Goal: Communication & Community: Answer question/provide support

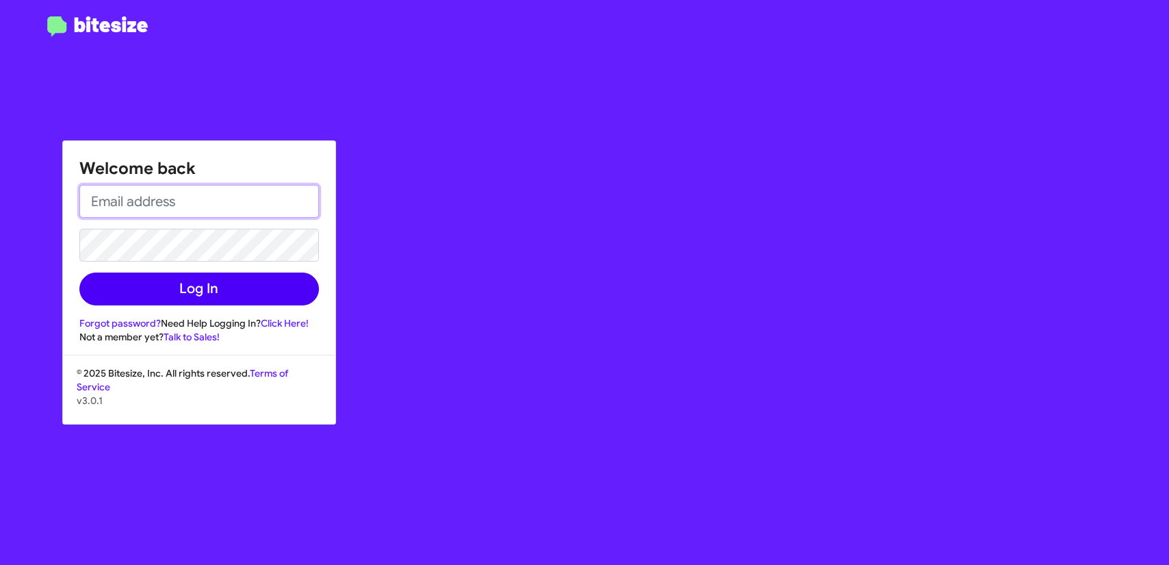
type input "[EMAIL_ADDRESS][DOMAIN_NAME]"
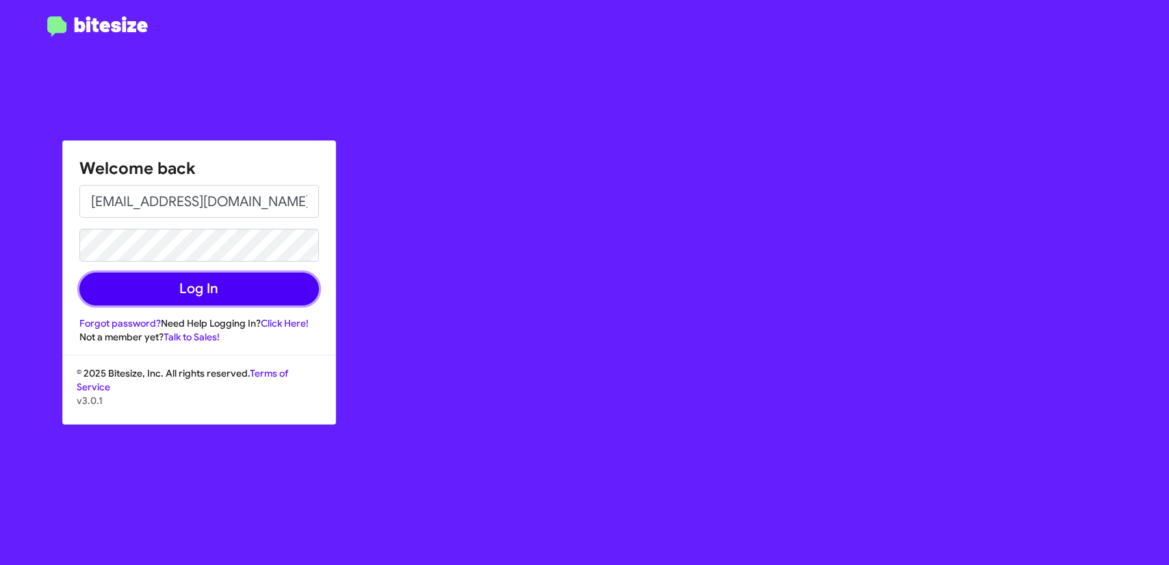
click at [214, 284] on button "Log In" at bounding box center [199, 288] width 240 height 33
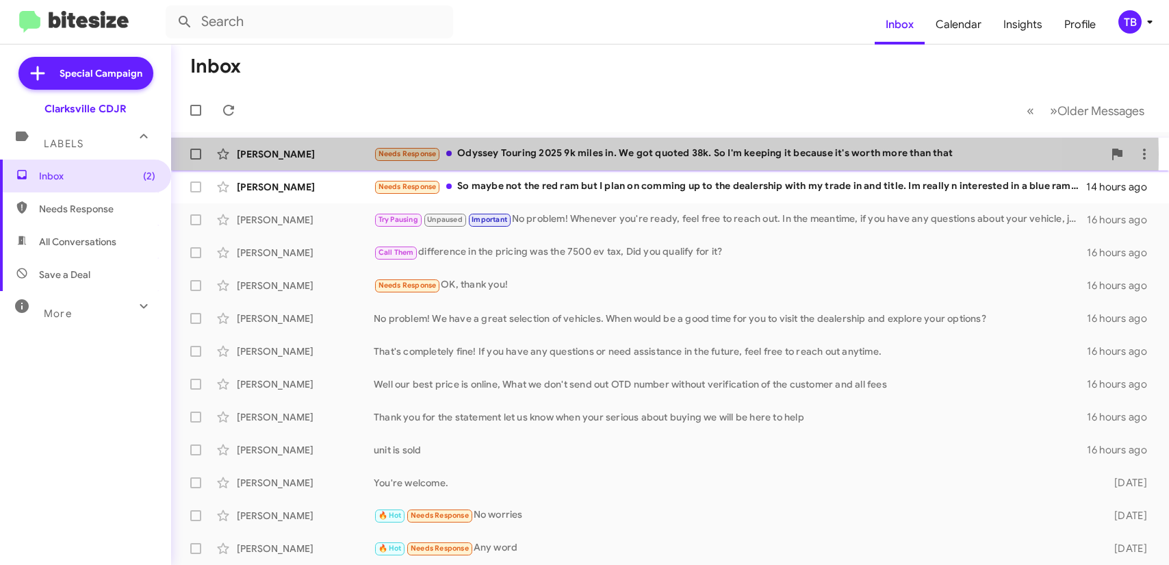
click at [589, 154] on div "Needs Response Odyssey Touring 2025 9k miles in. We got quoted 38k. So I'm keep…" at bounding box center [738, 154] width 729 height 16
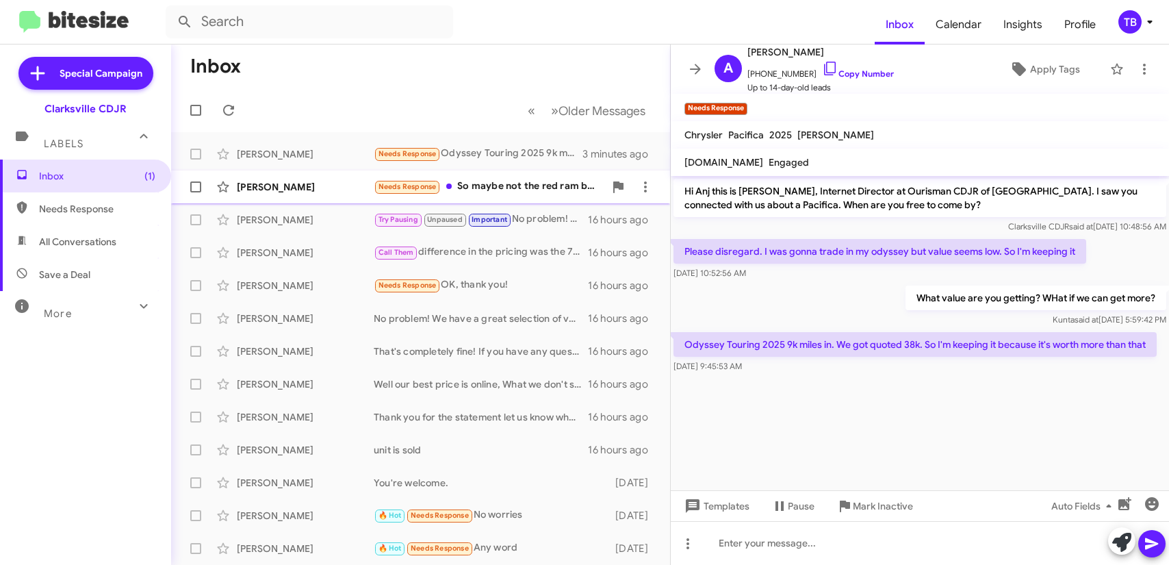
click at [327, 188] on div "[PERSON_NAME]" at bounding box center [305, 187] width 137 height 14
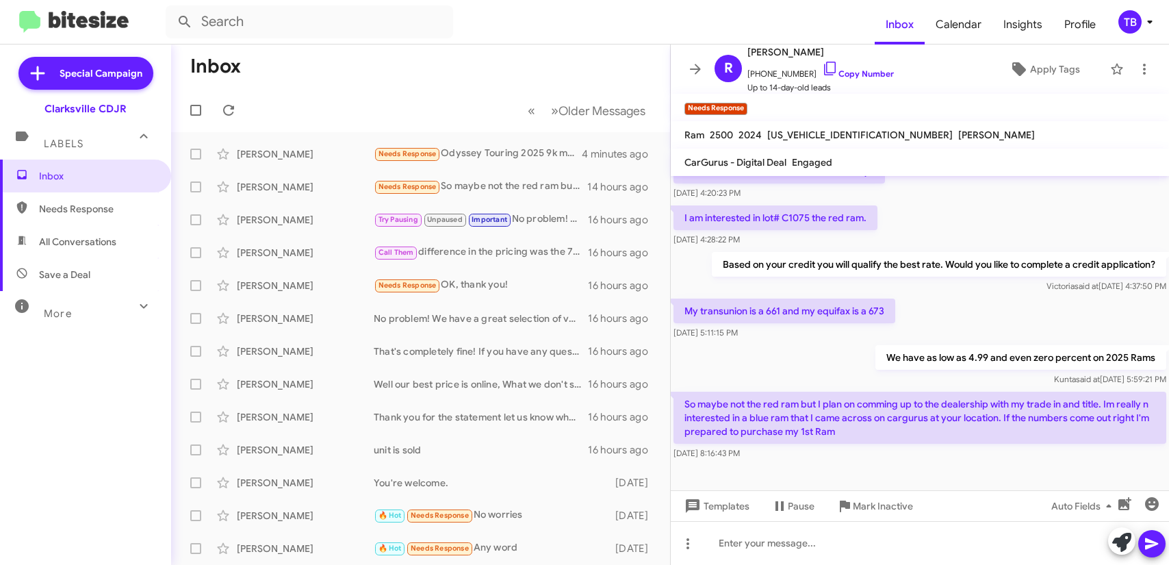
click at [950, 244] on div "I am interested in lot# C1075 the red ram. [DATE] 4:28:22 PM" at bounding box center [920, 226] width 498 height 47
